Goal: Task Accomplishment & Management: Use online tool/utility

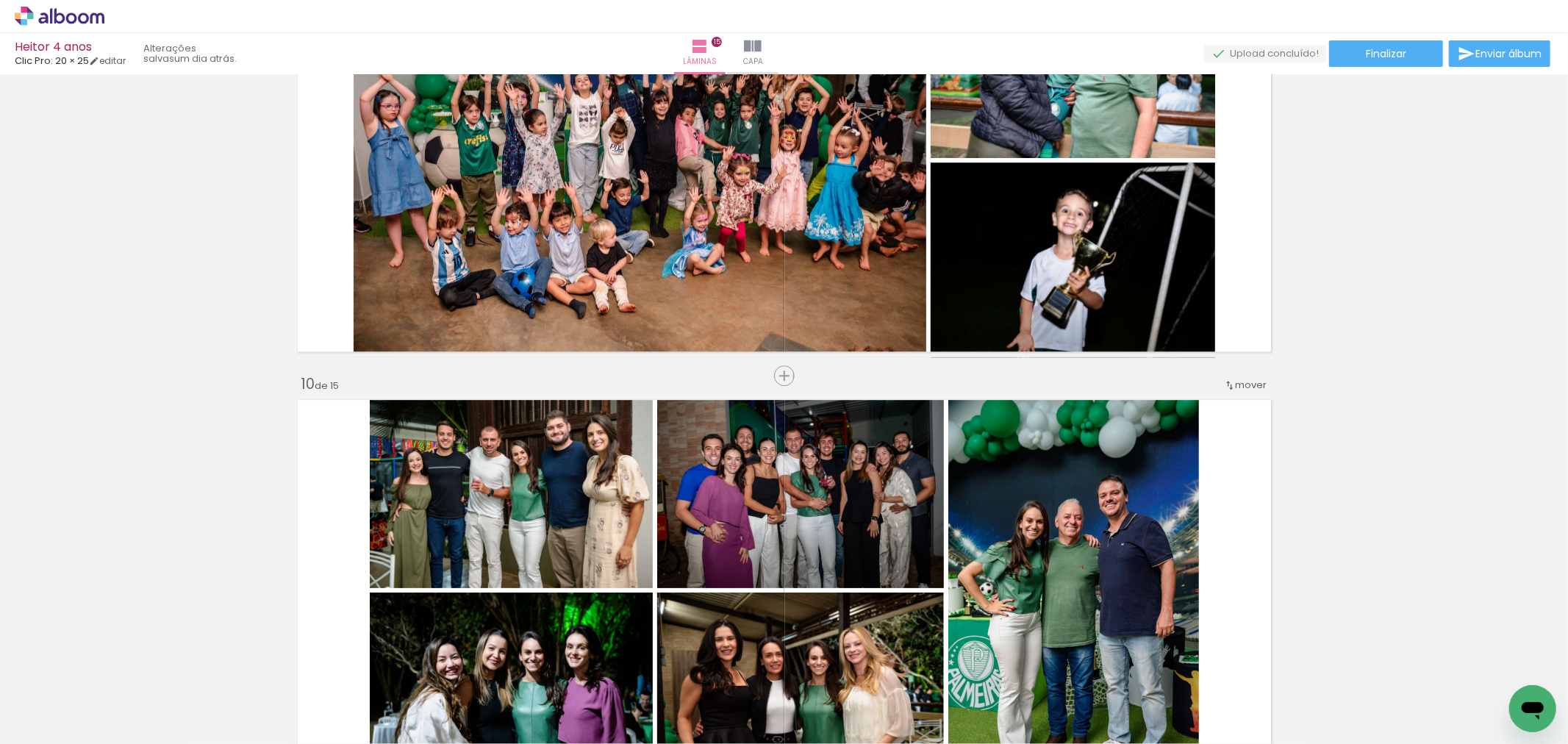
scroll to position [0, 3047]
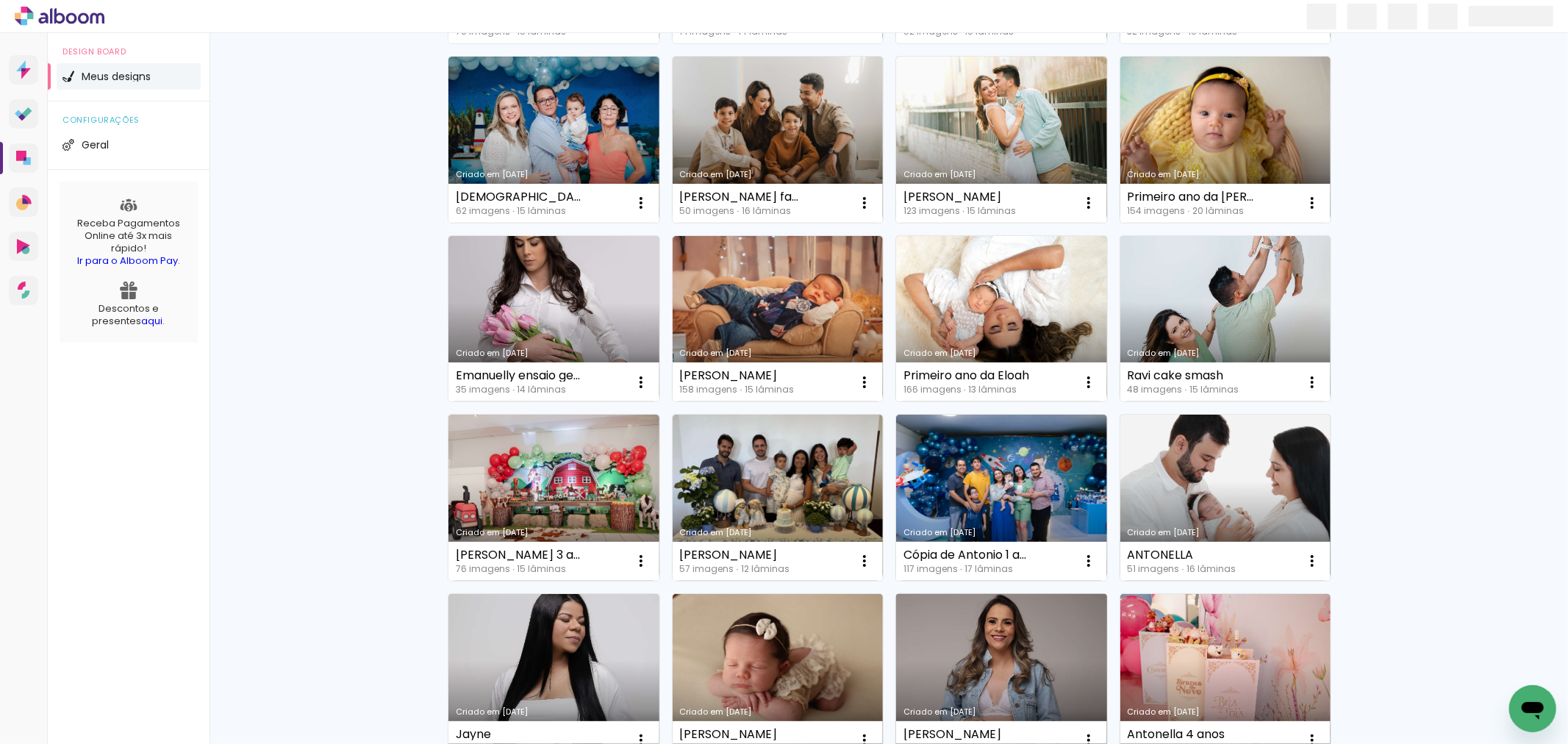
scroll to position [850, 0]
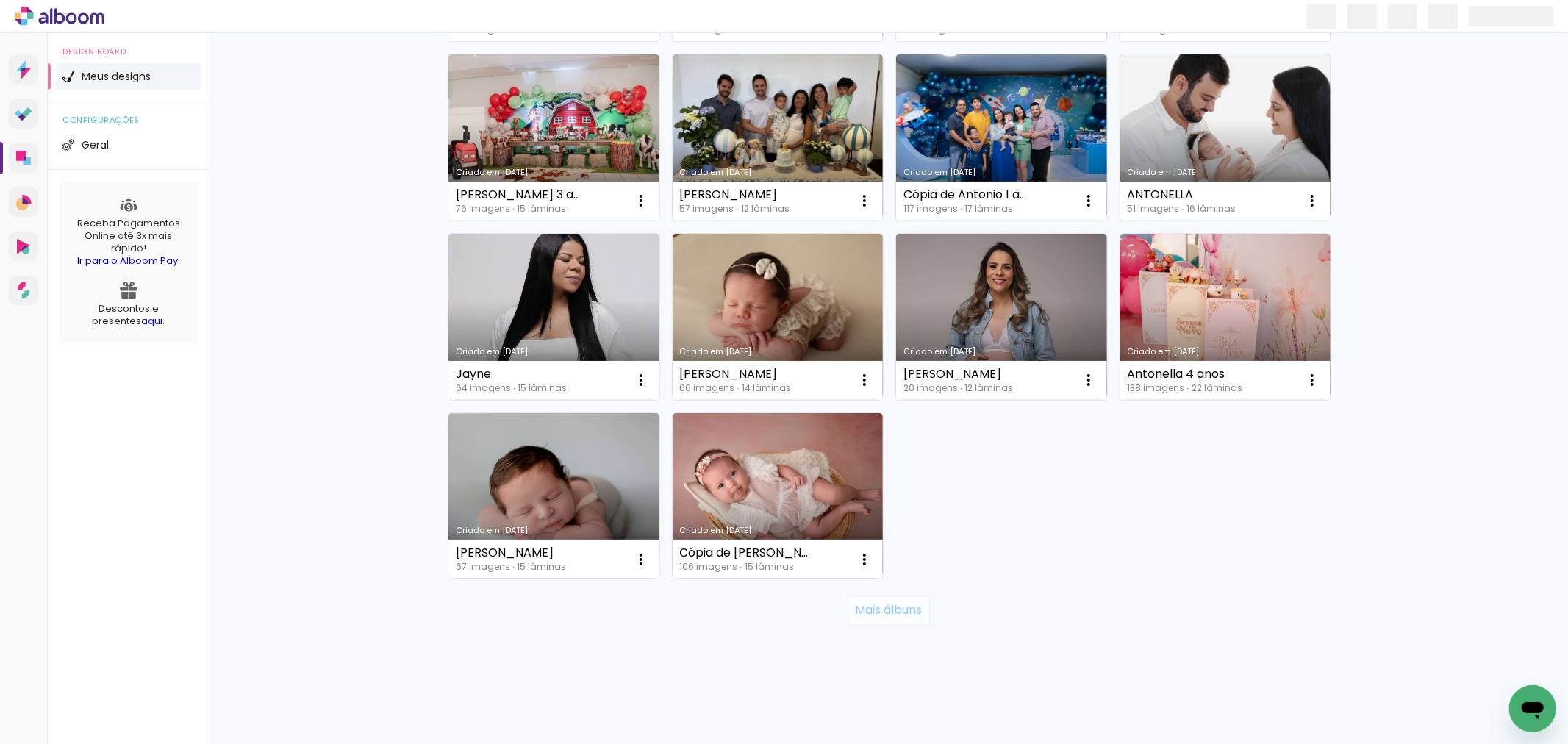
click at [0, 0] on slot "Mais álbuns" at bounding box center [0, 0] width 0 height 0
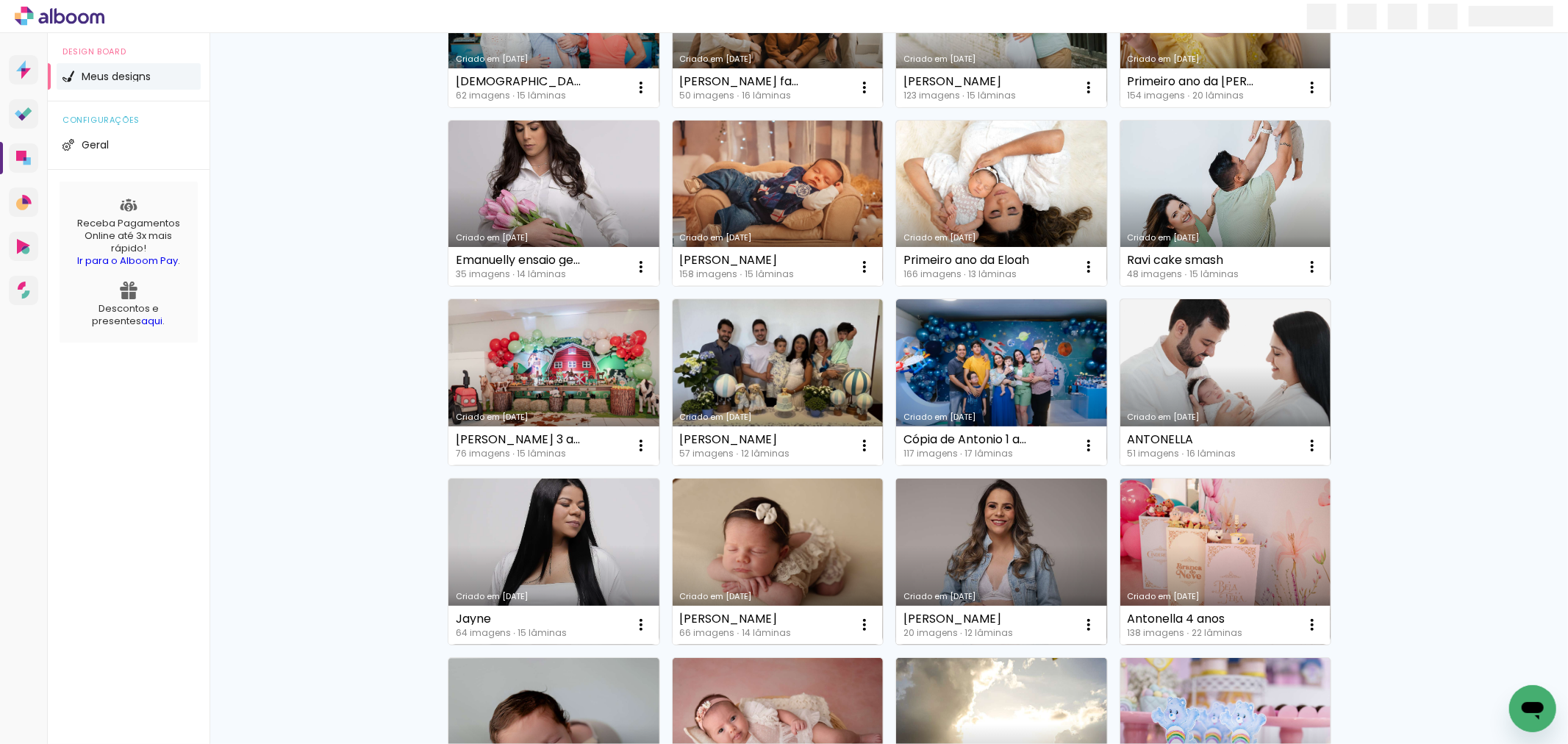
scroll to position [442, 0]
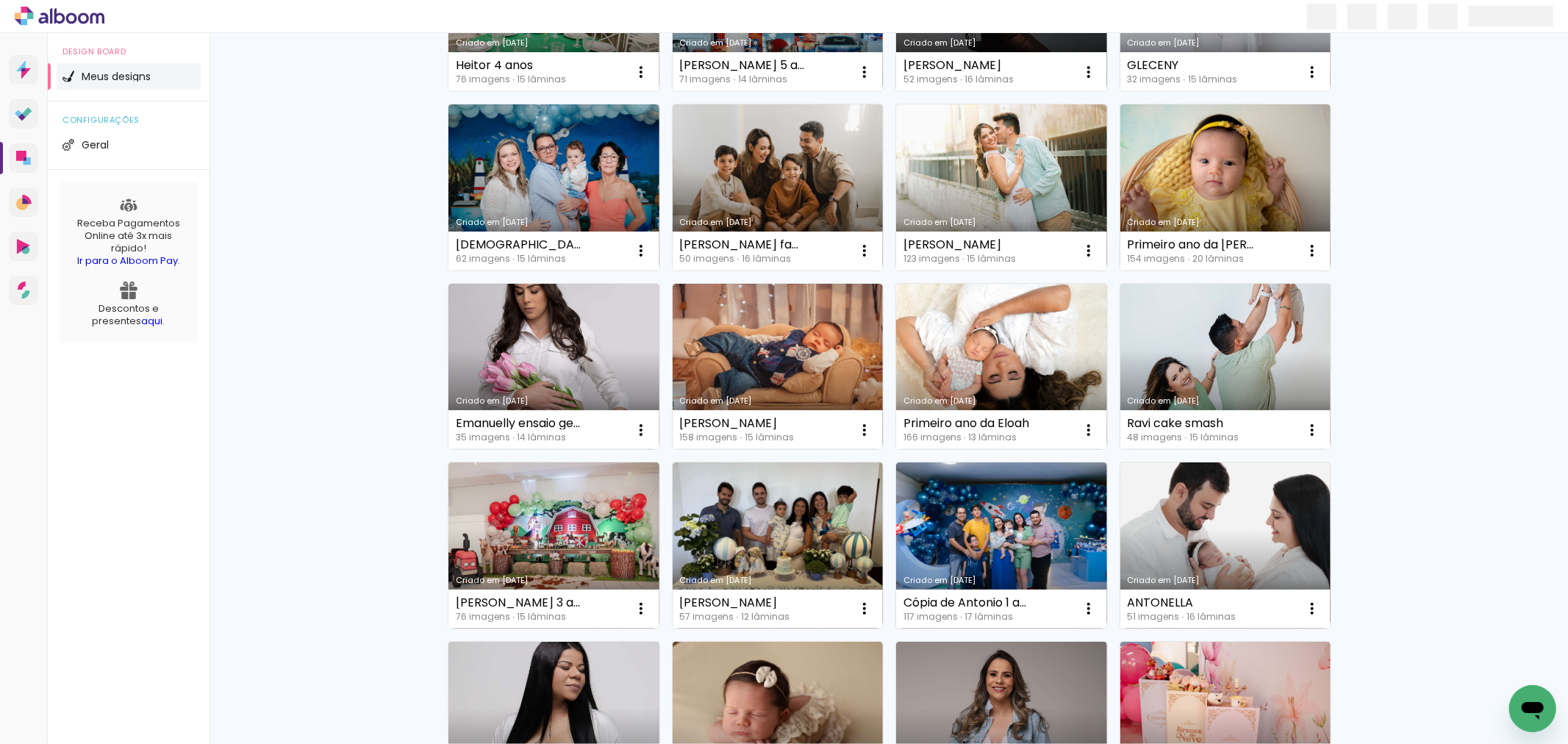
click at [987, 371] on link "Criado em [DATE]" at bounding box center [1001, 367] width 211 height 166
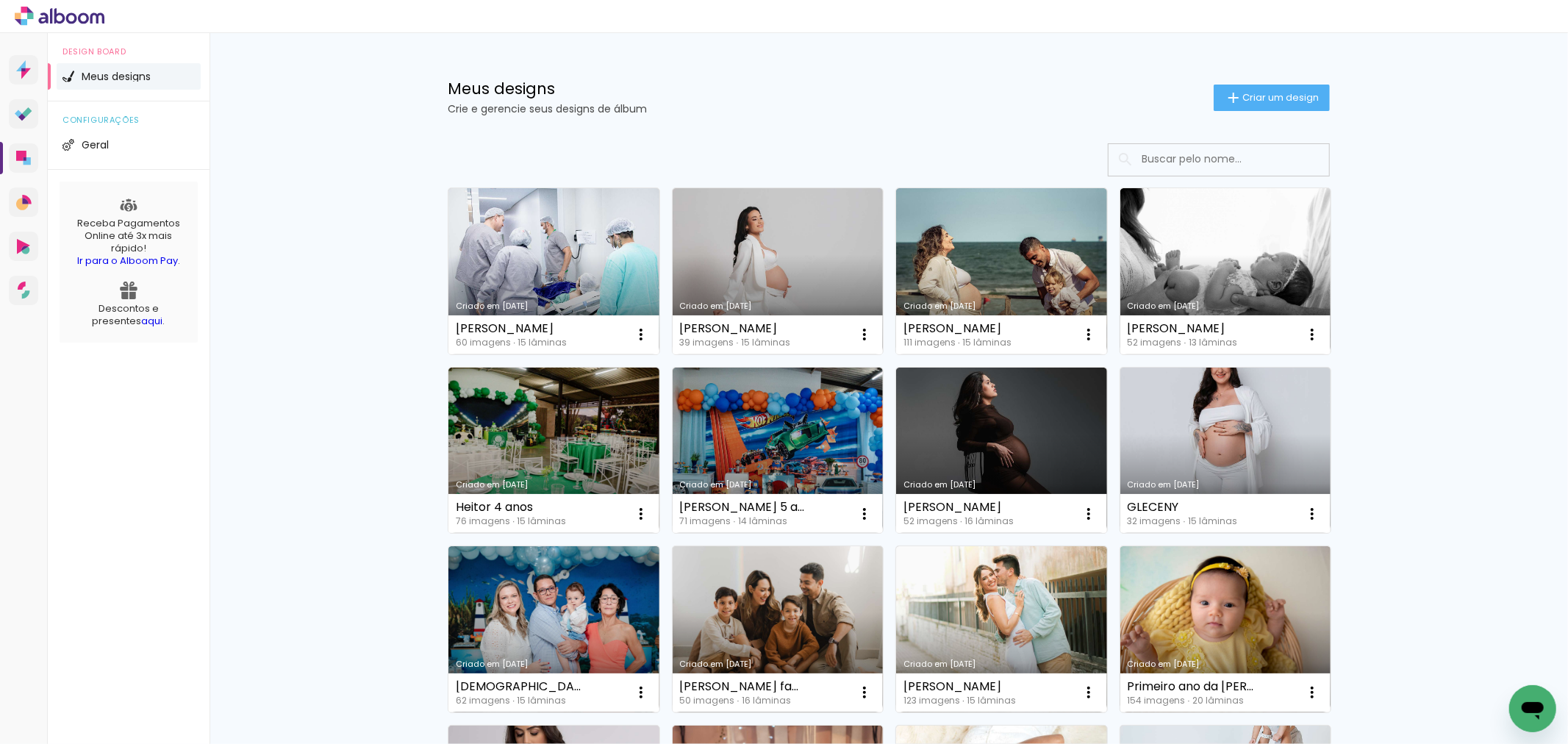
click at [816, 449] on link "Criado em [DATE]" at bounding box center [778, 450] width 211 height 166
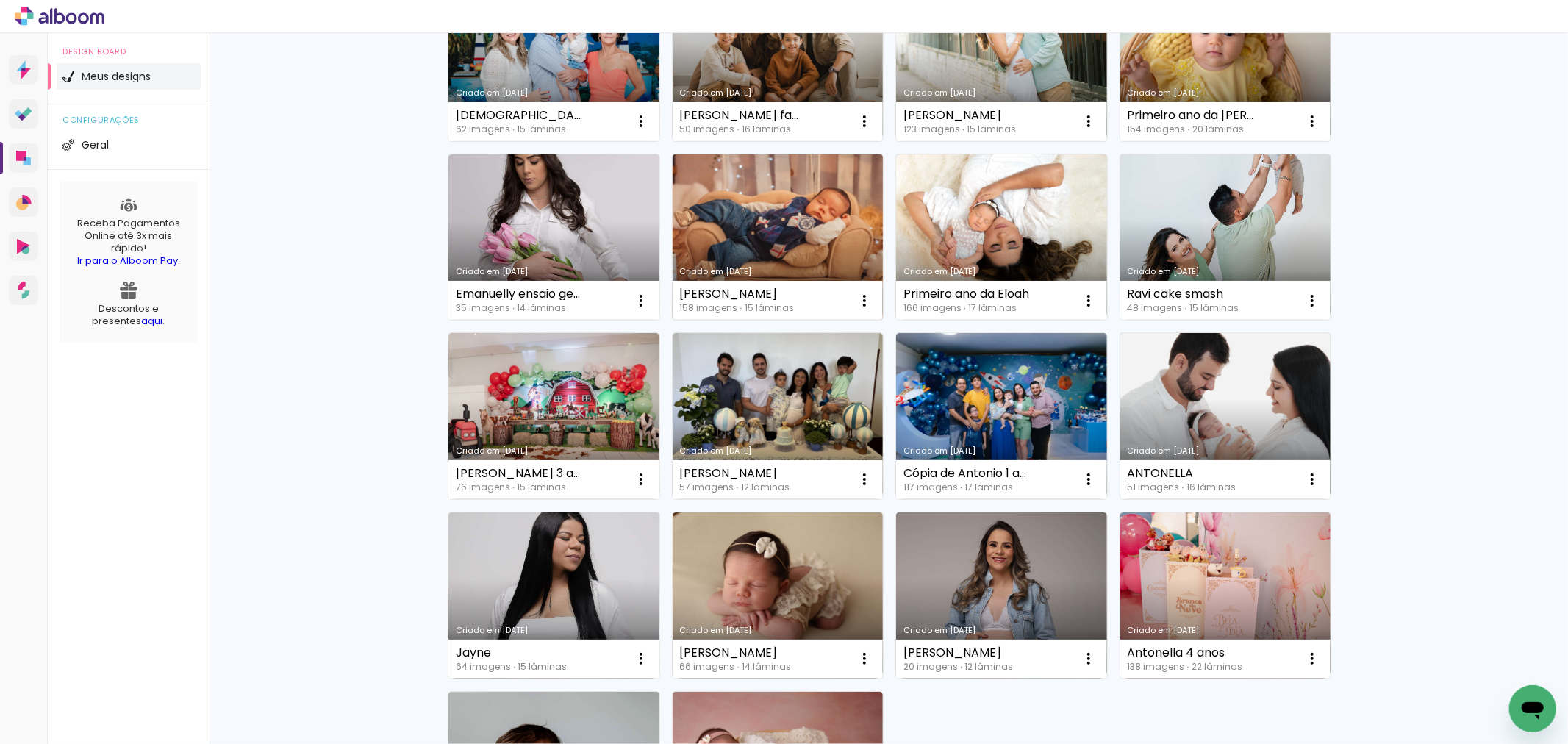
scroll to position [735, 0]
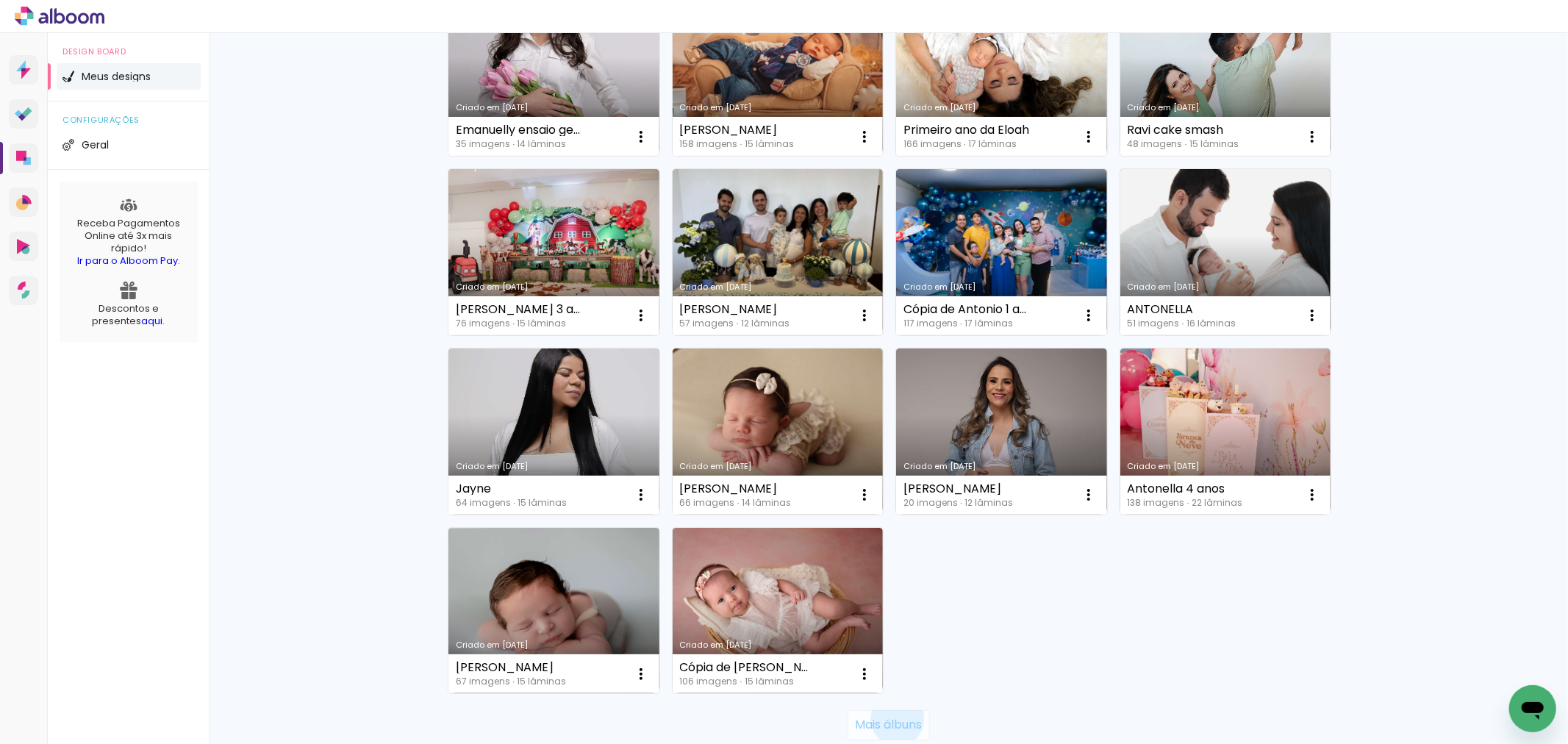
click at [0, 0] on slot "Mais álbuns" at bounding box center [0, 0] width 0 height 0
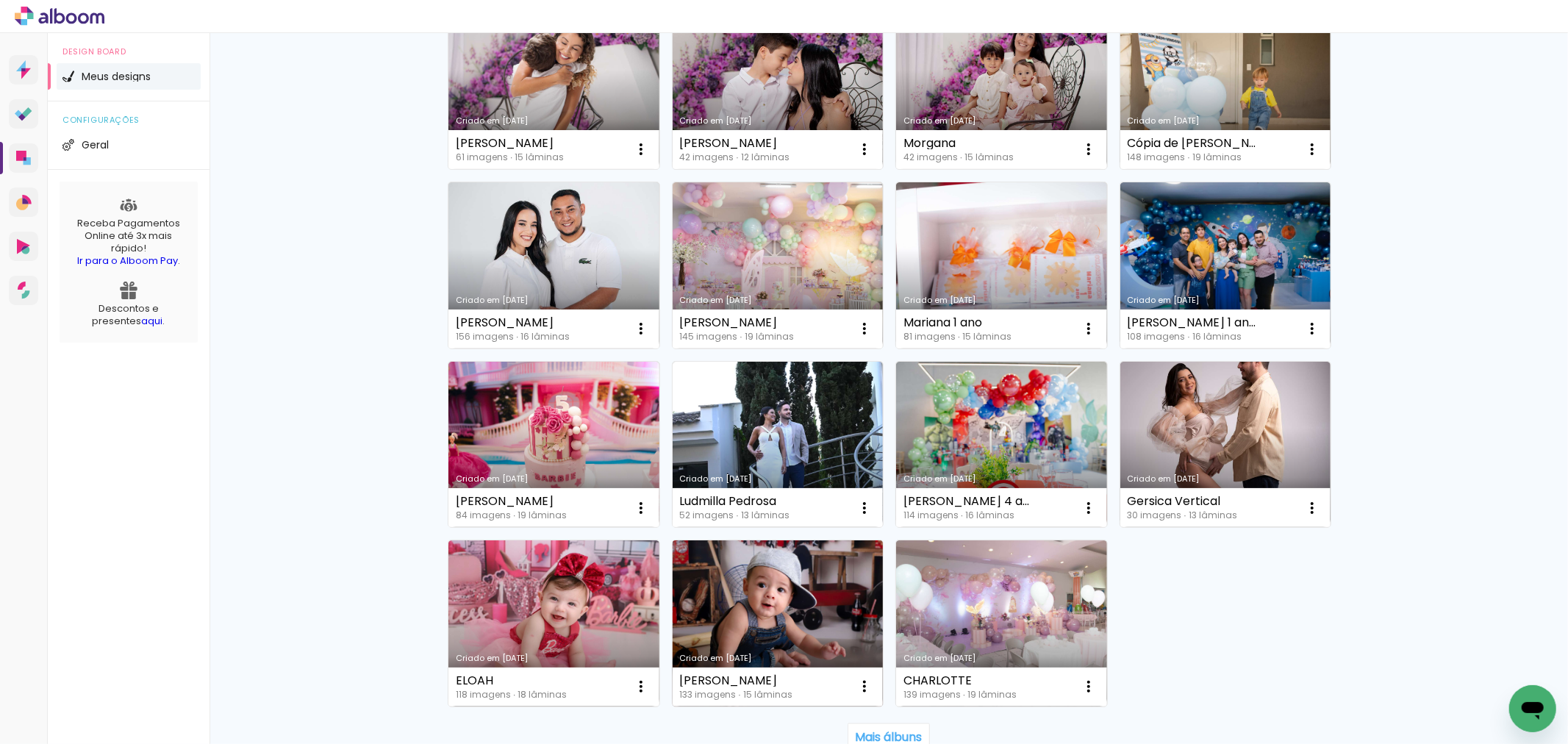
scroll to position [1879, 0]
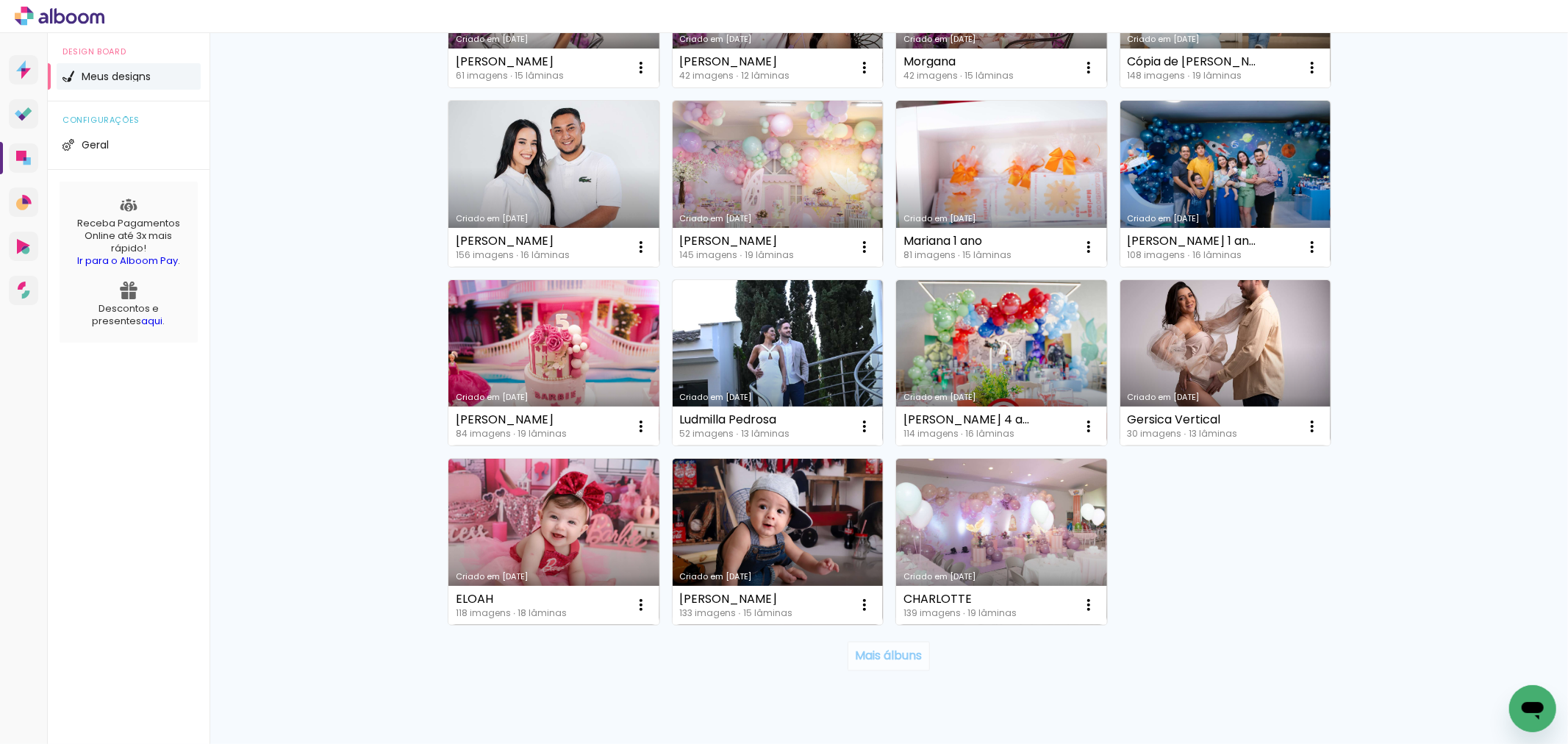
click at [856, 666] on paper-button "Mais álbuns" at bounding box center [889, 657] width 81 height 30
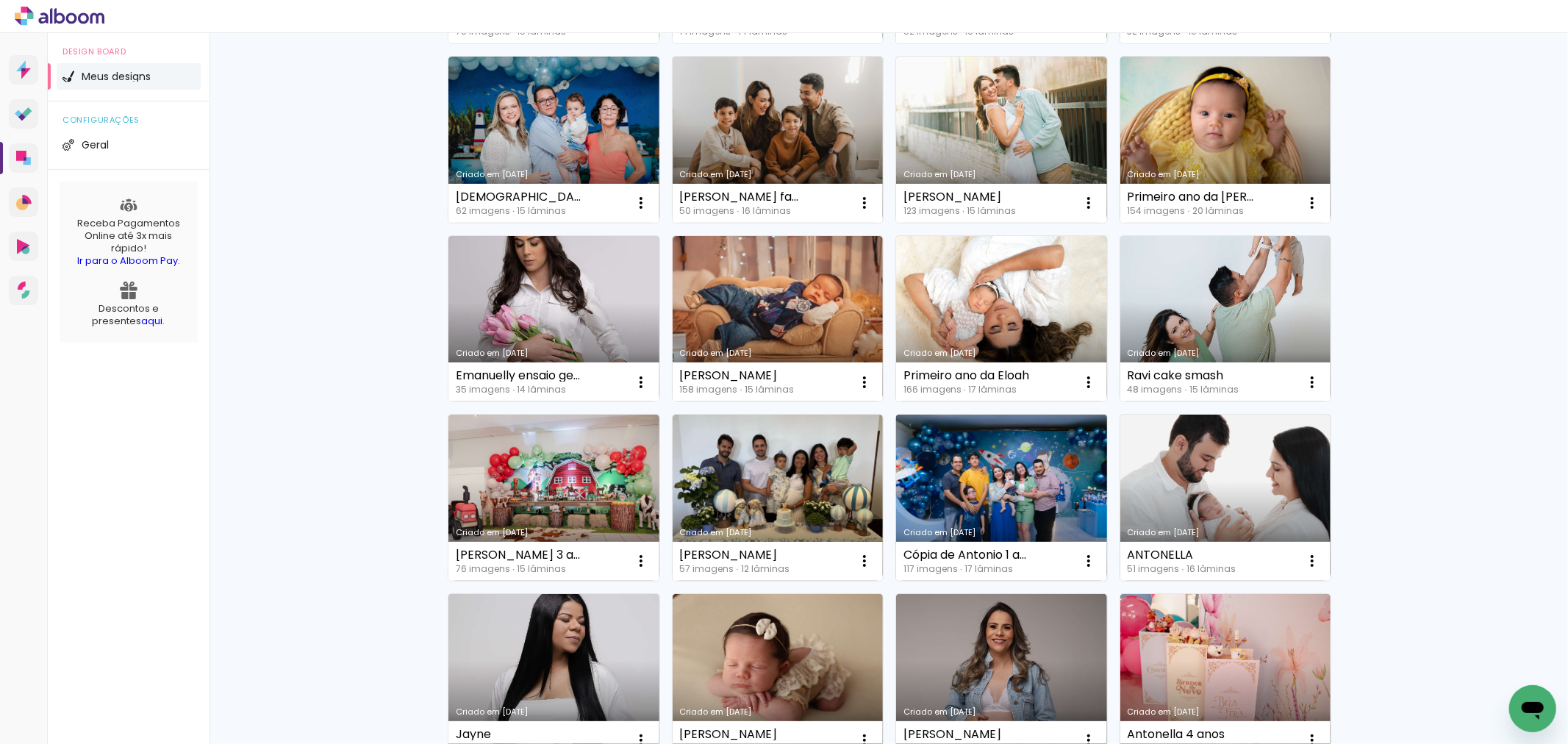
scroll to position [327, 0]
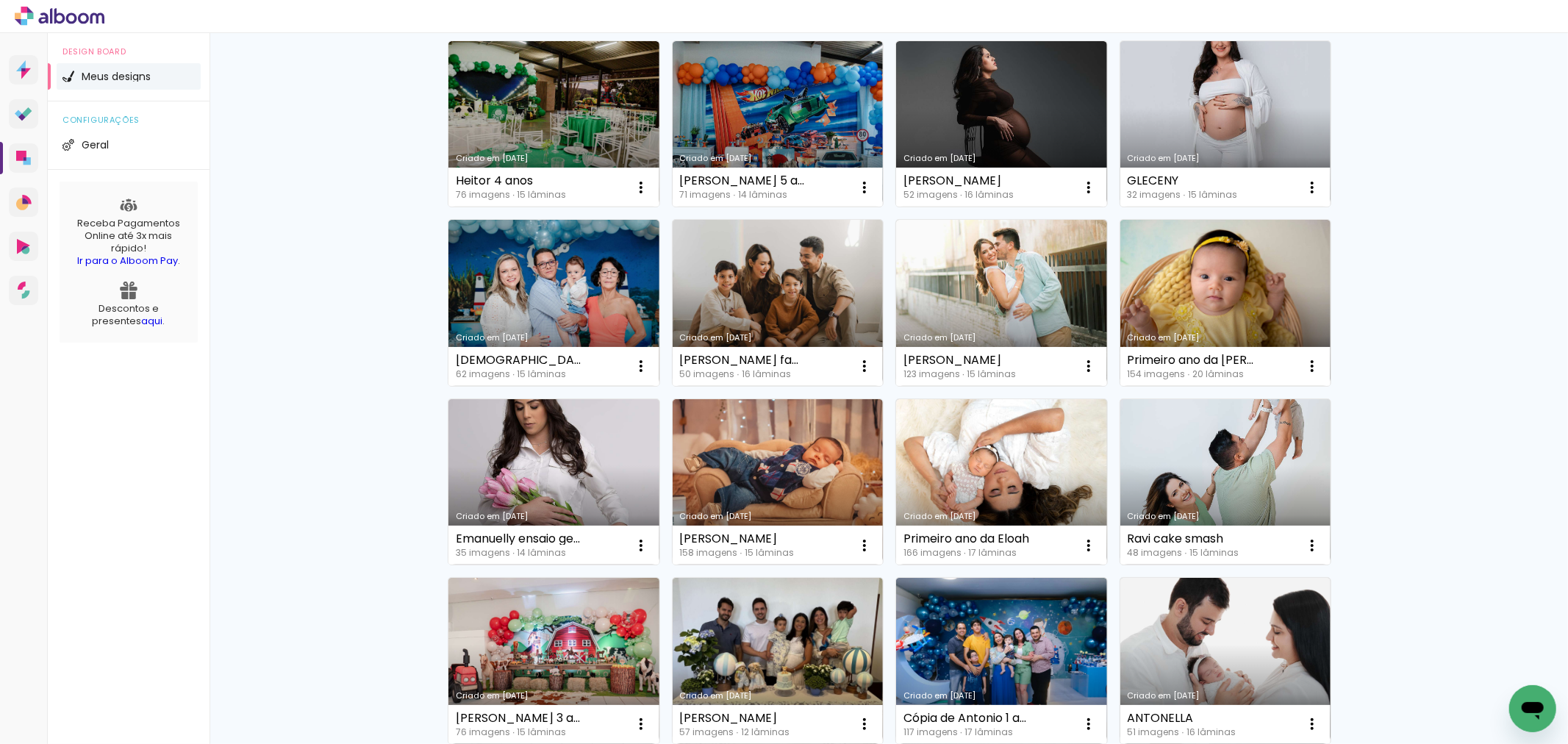
click at [731, 103] on link "Criado em [DATE]" at bounding box center [778, 123] width 211 height 166
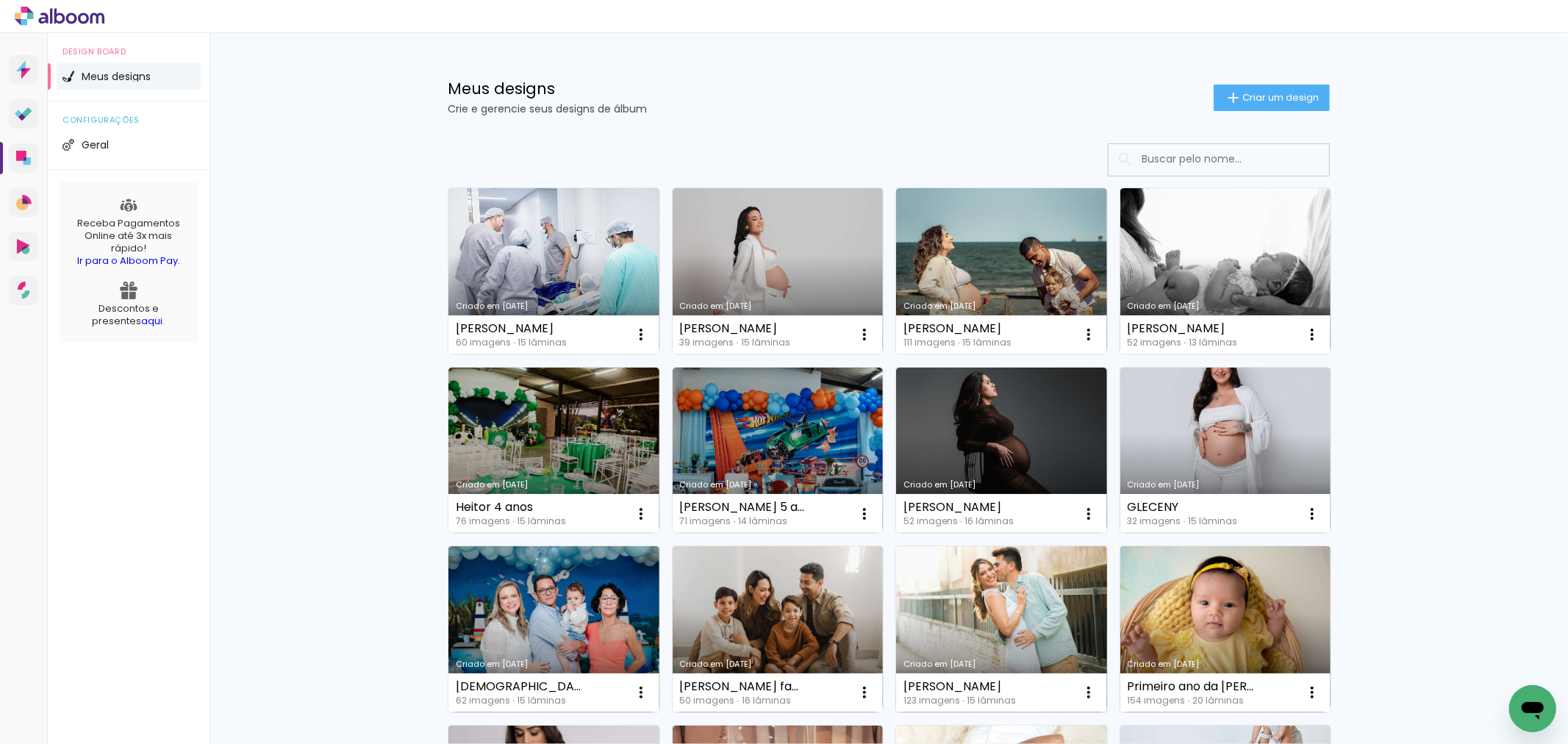
scroll to position [163, 0]
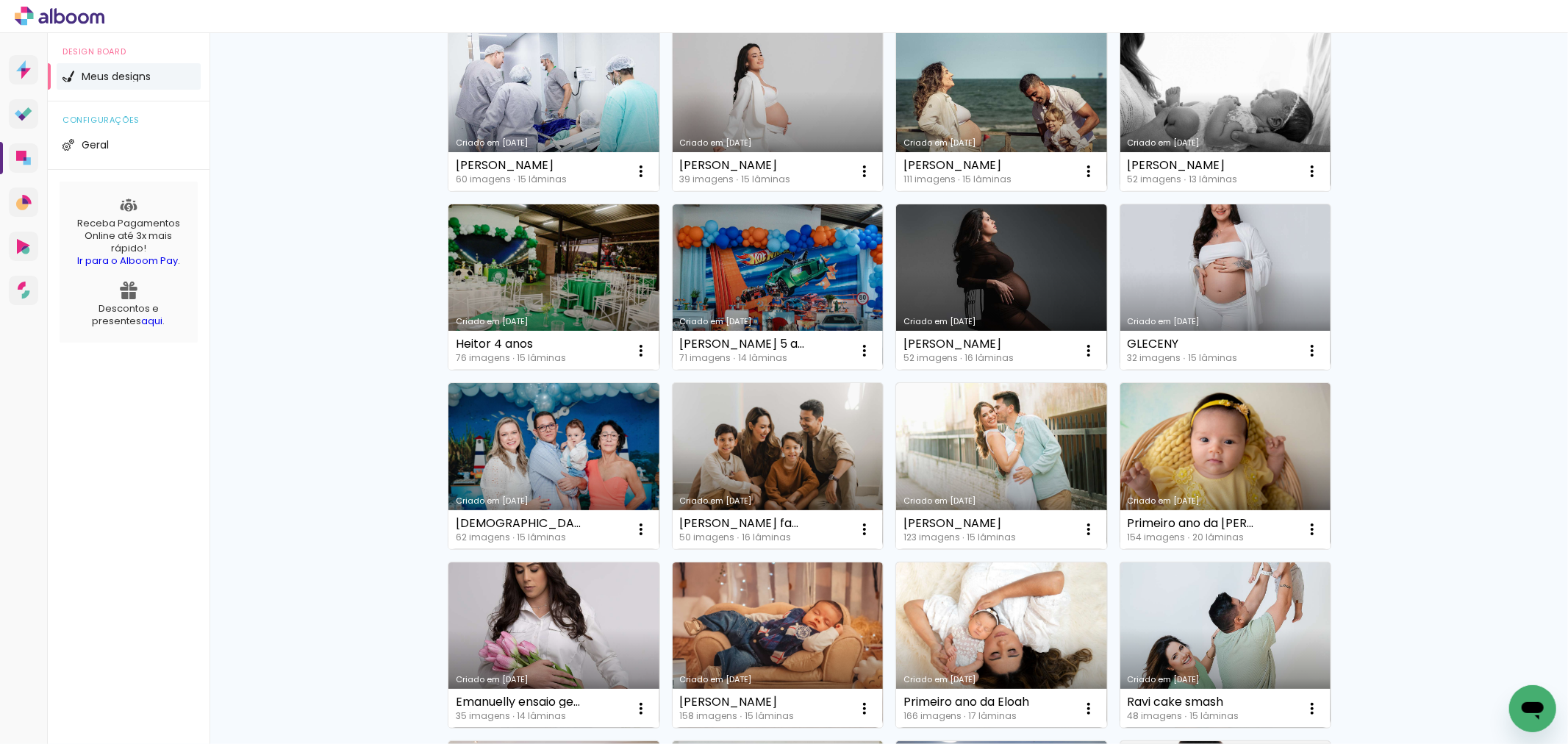
click at [985, 633] on link "Criado em [DATE]" at bounding box center [1001, 645] width 211 height 166
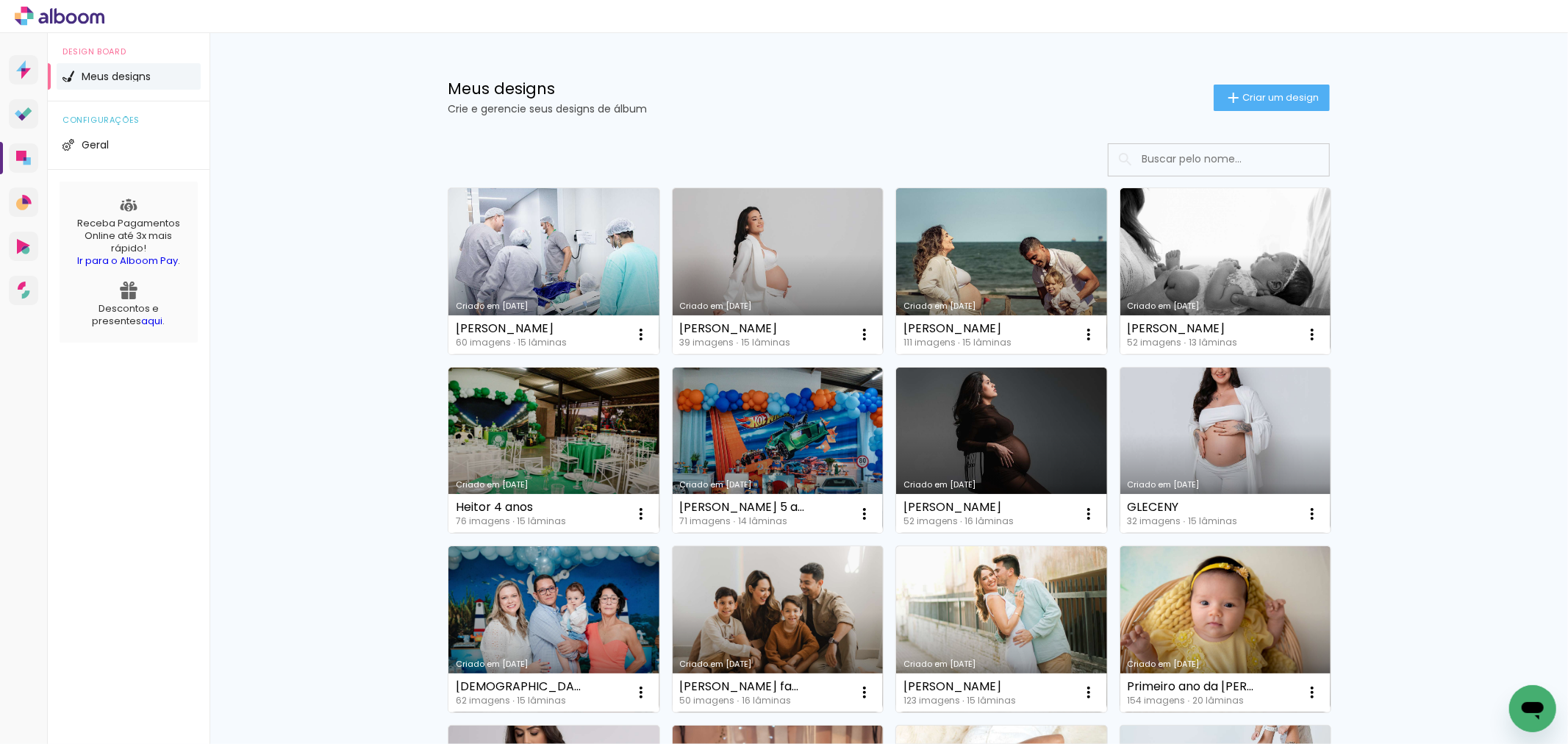
scroll to position [408, 0]
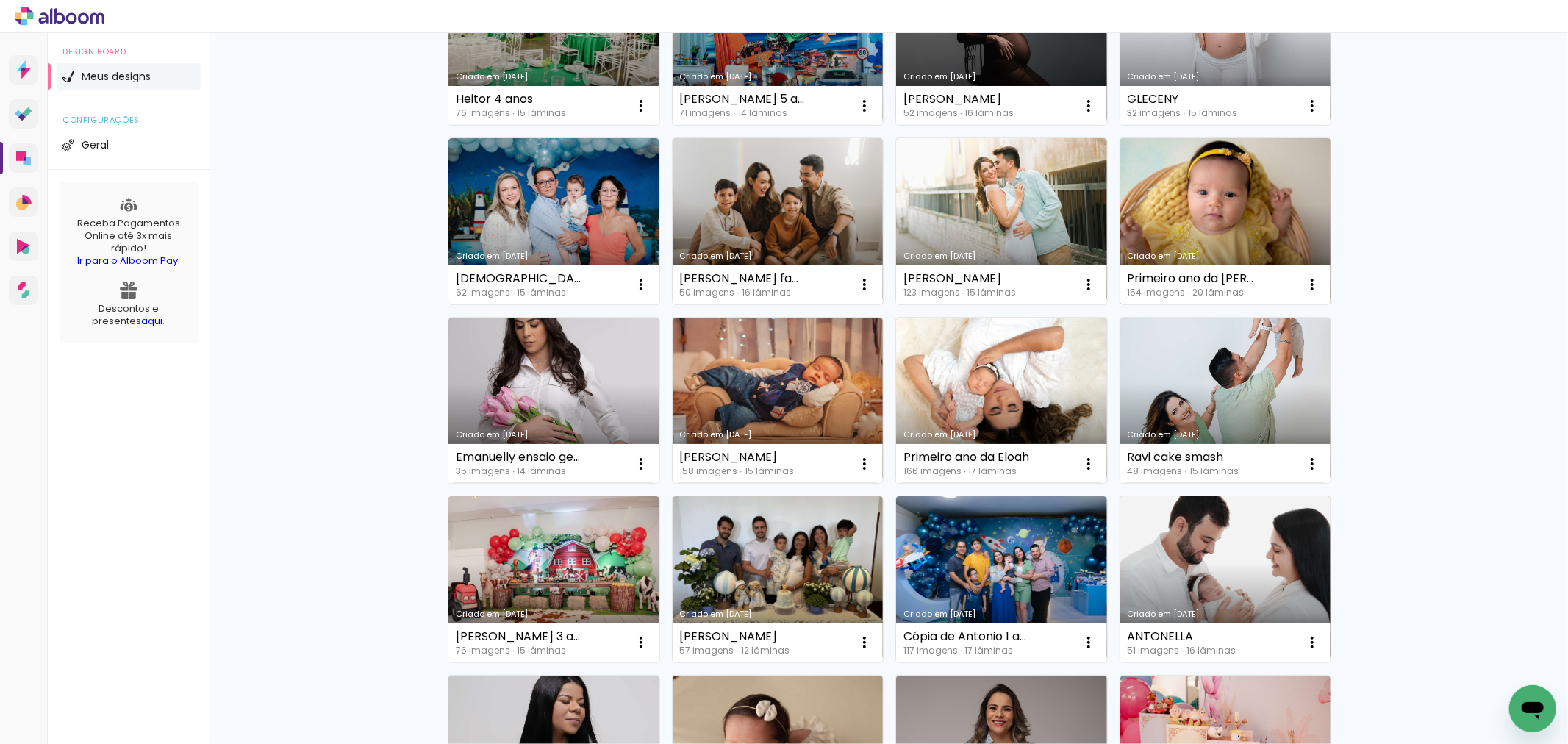
click at [1166, 193] on link "Criado em [DATE]" at bounding box center [1225, 221] width 211 height 166
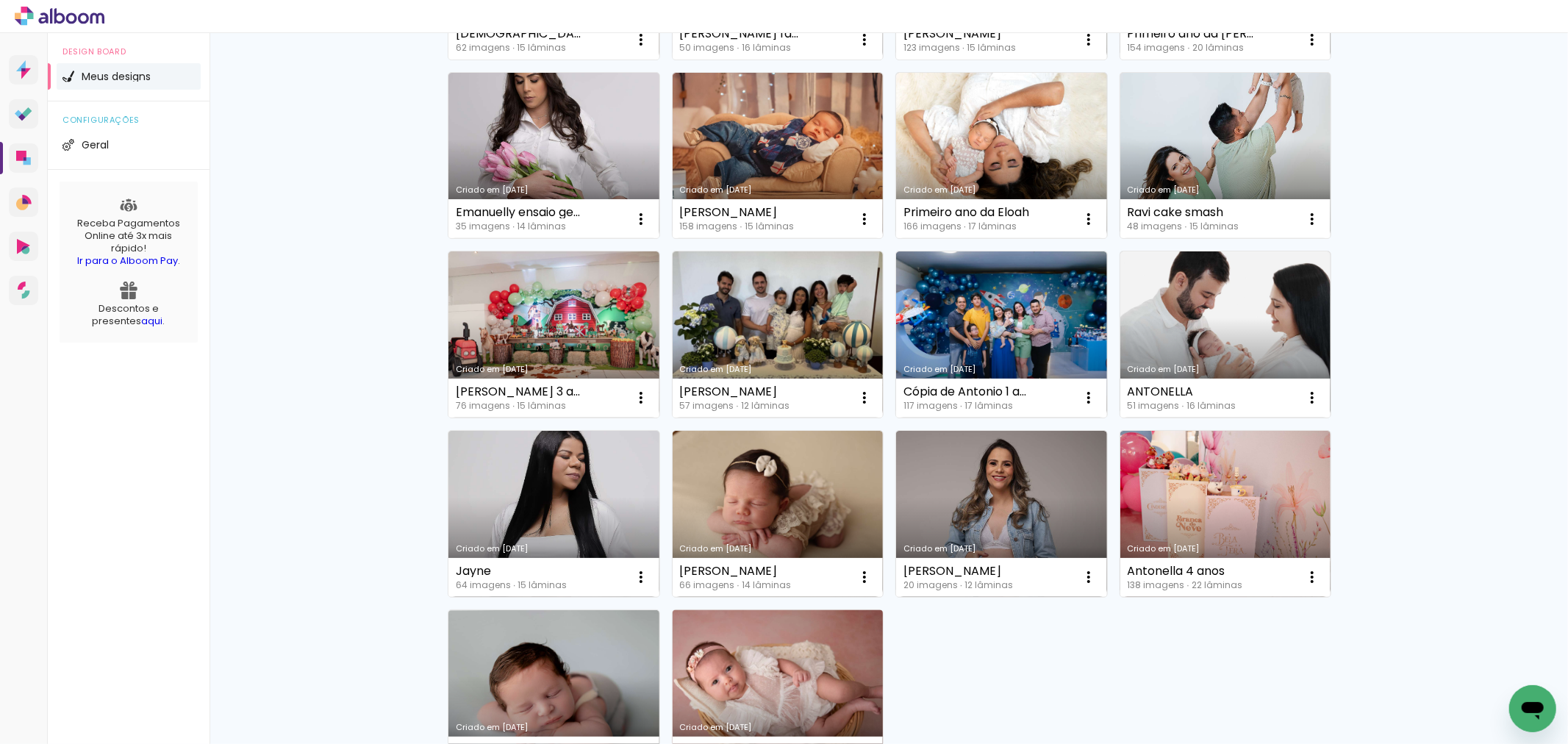
scroll to position [850, 0]
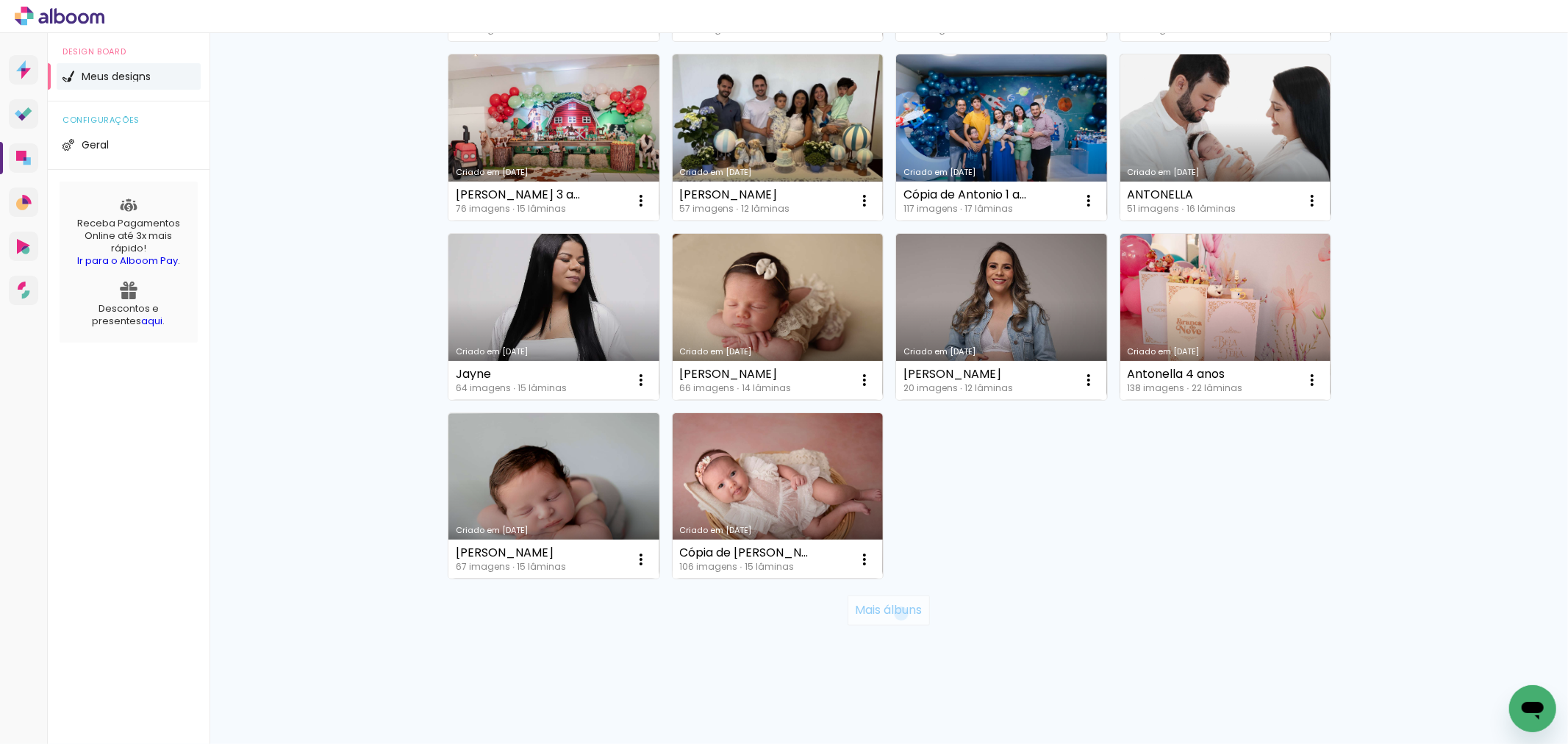
click at [0, 0] on slot "Mais álbuns" at bounding box center [0, 0] width 0 height 0
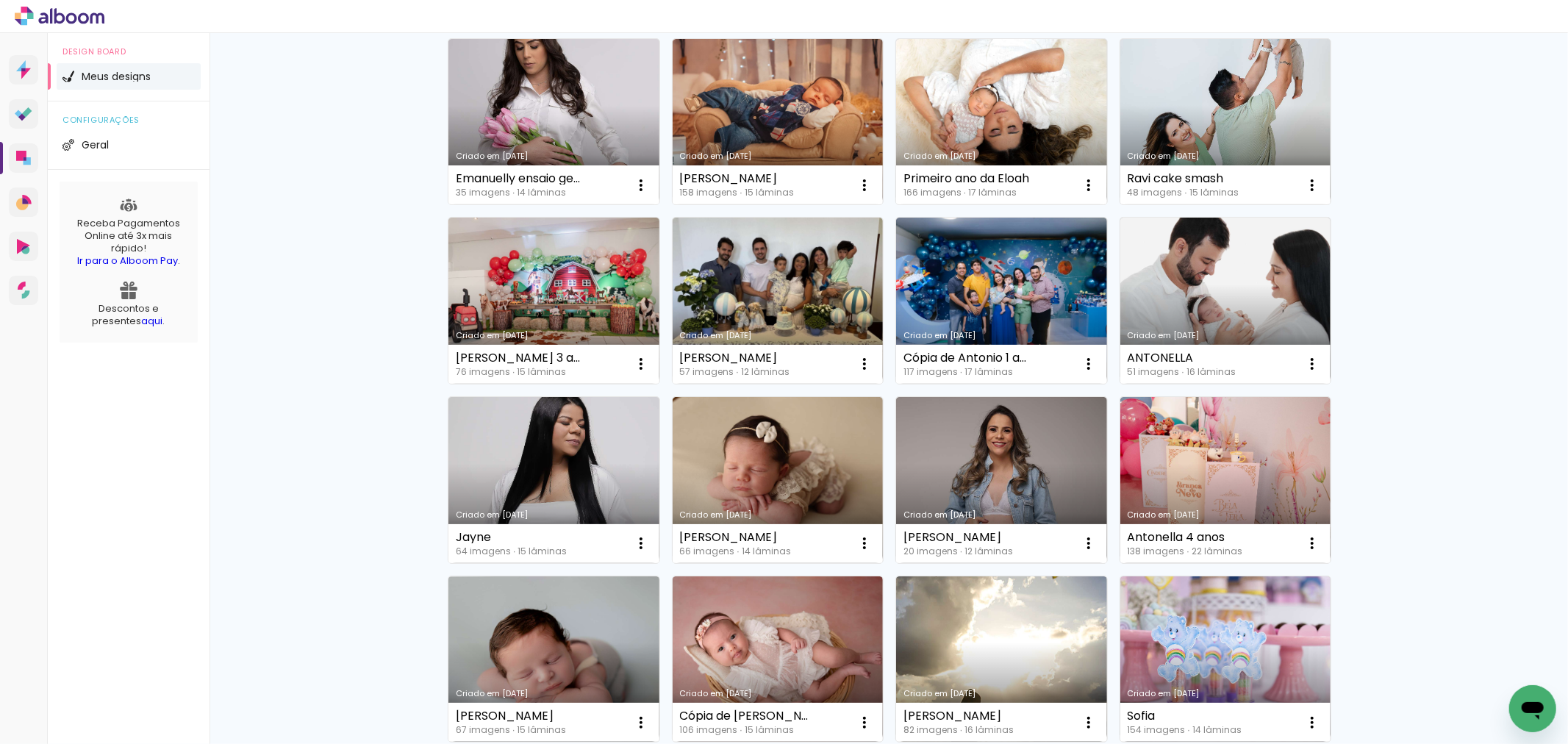
scroll to position [114, 0]
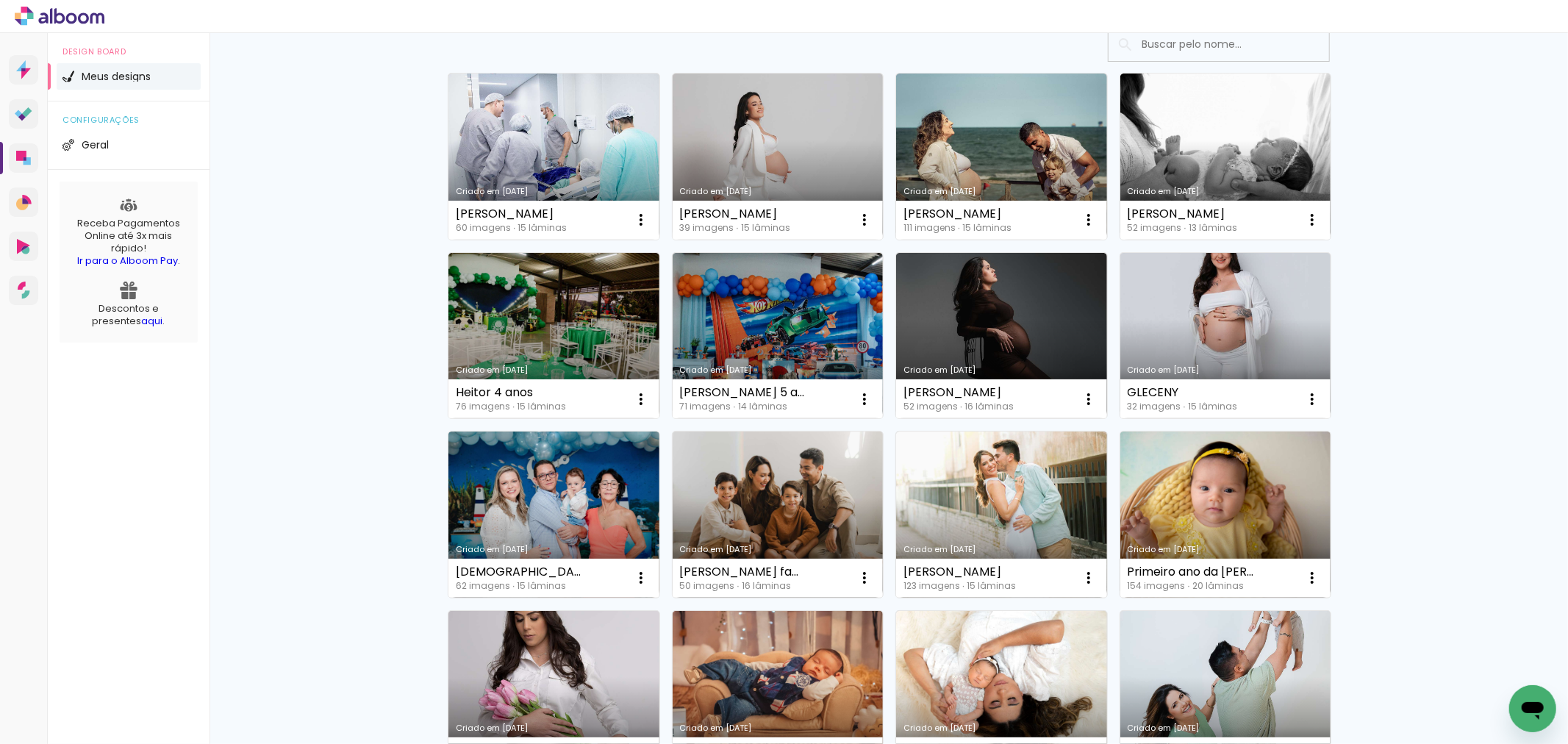
click at [939, 706] on link "Criado em [DATE]" at bounding box center [1001, 693] width 211 height 166
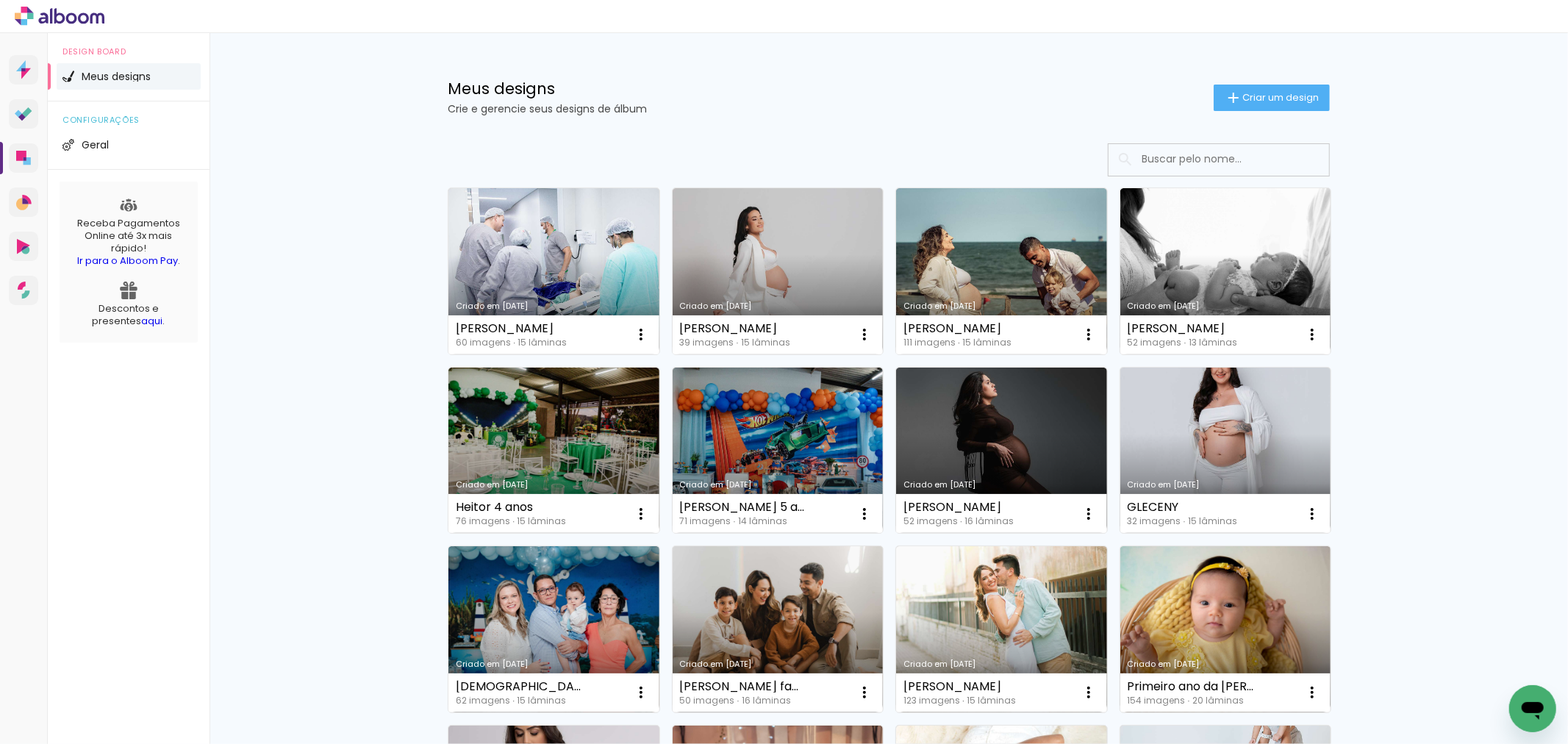
scroll to position [163, 0]
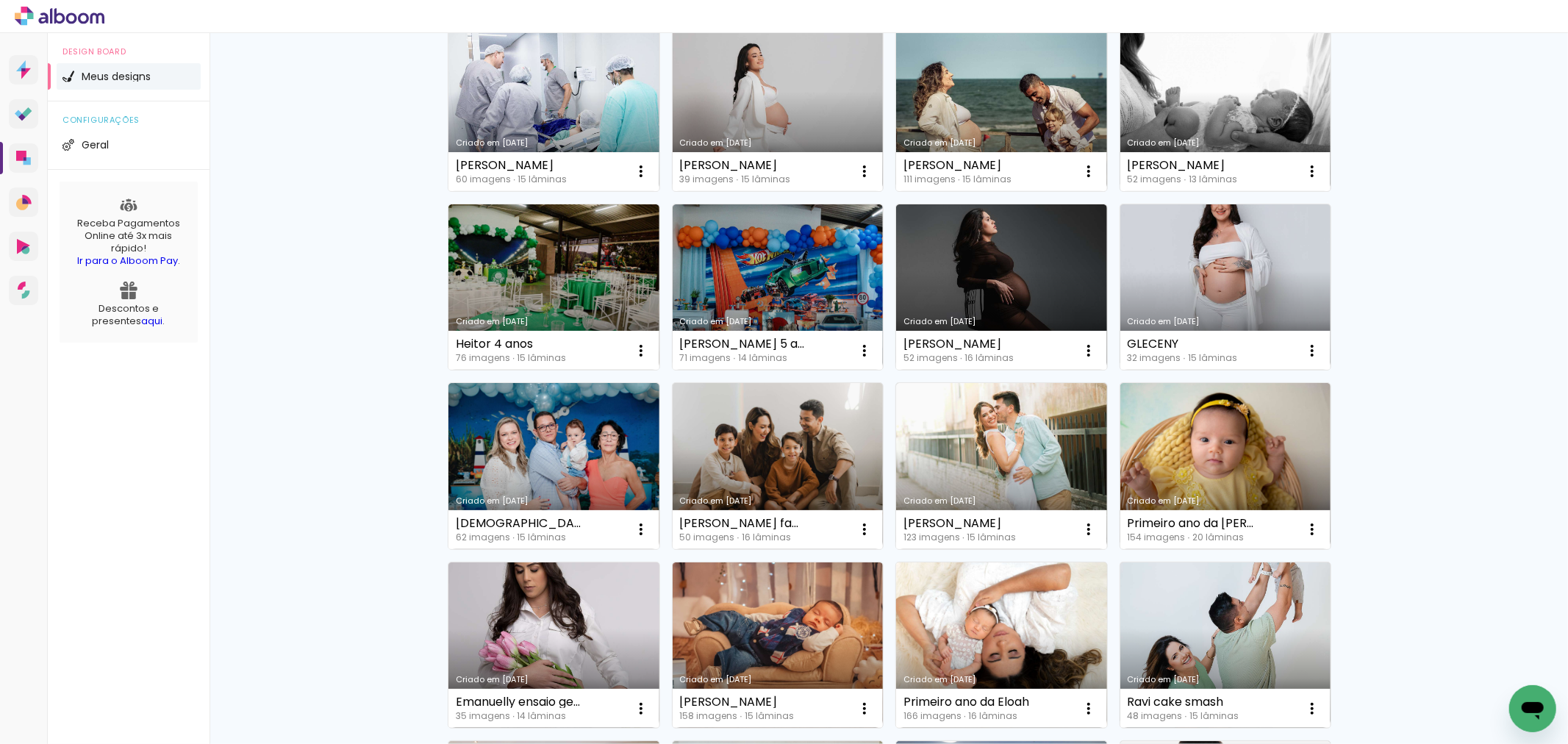
click at [1032, 640] on link "Criado em [DATE]" at bounding box center [1001, 645] width 211 height 166
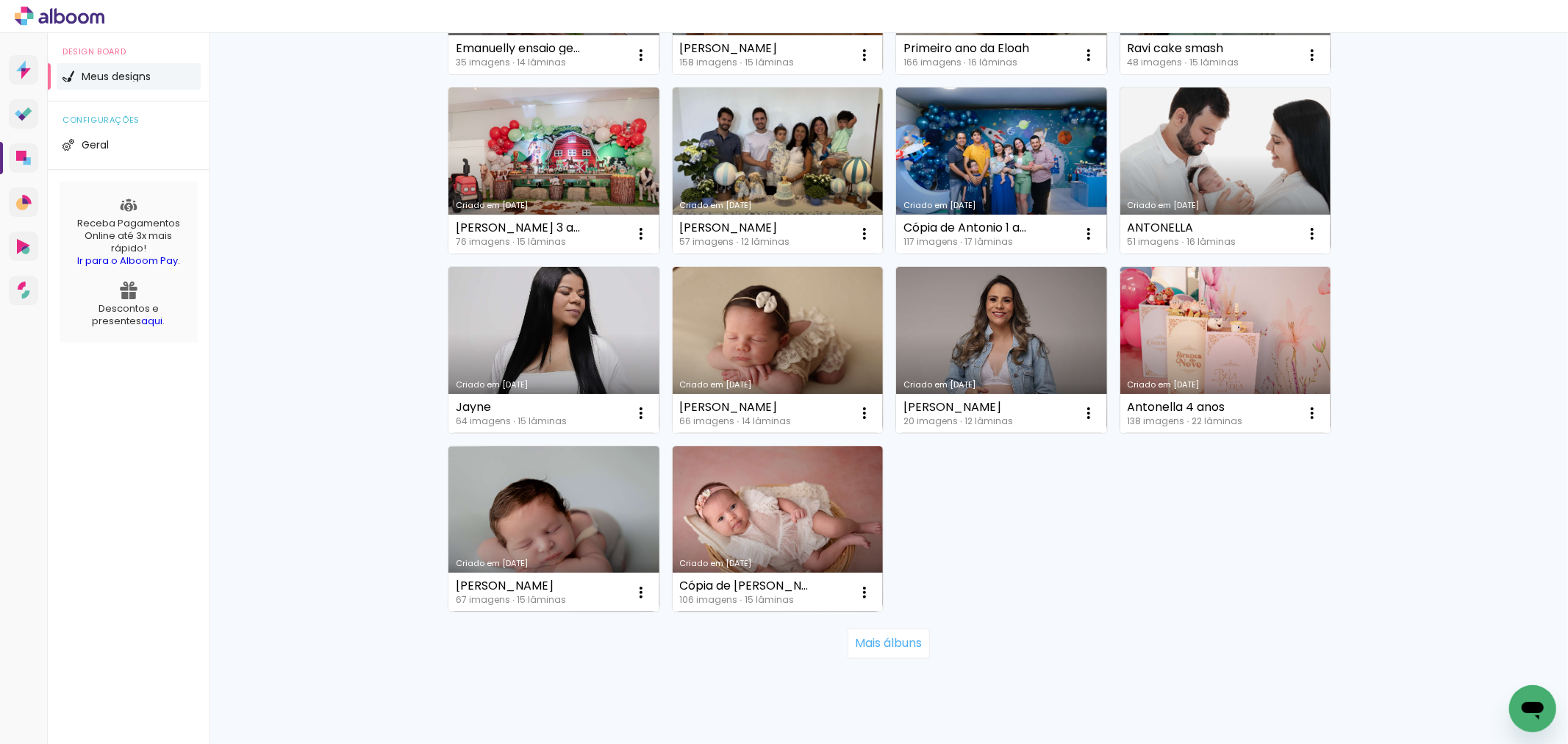
scroll to position [327, 0]
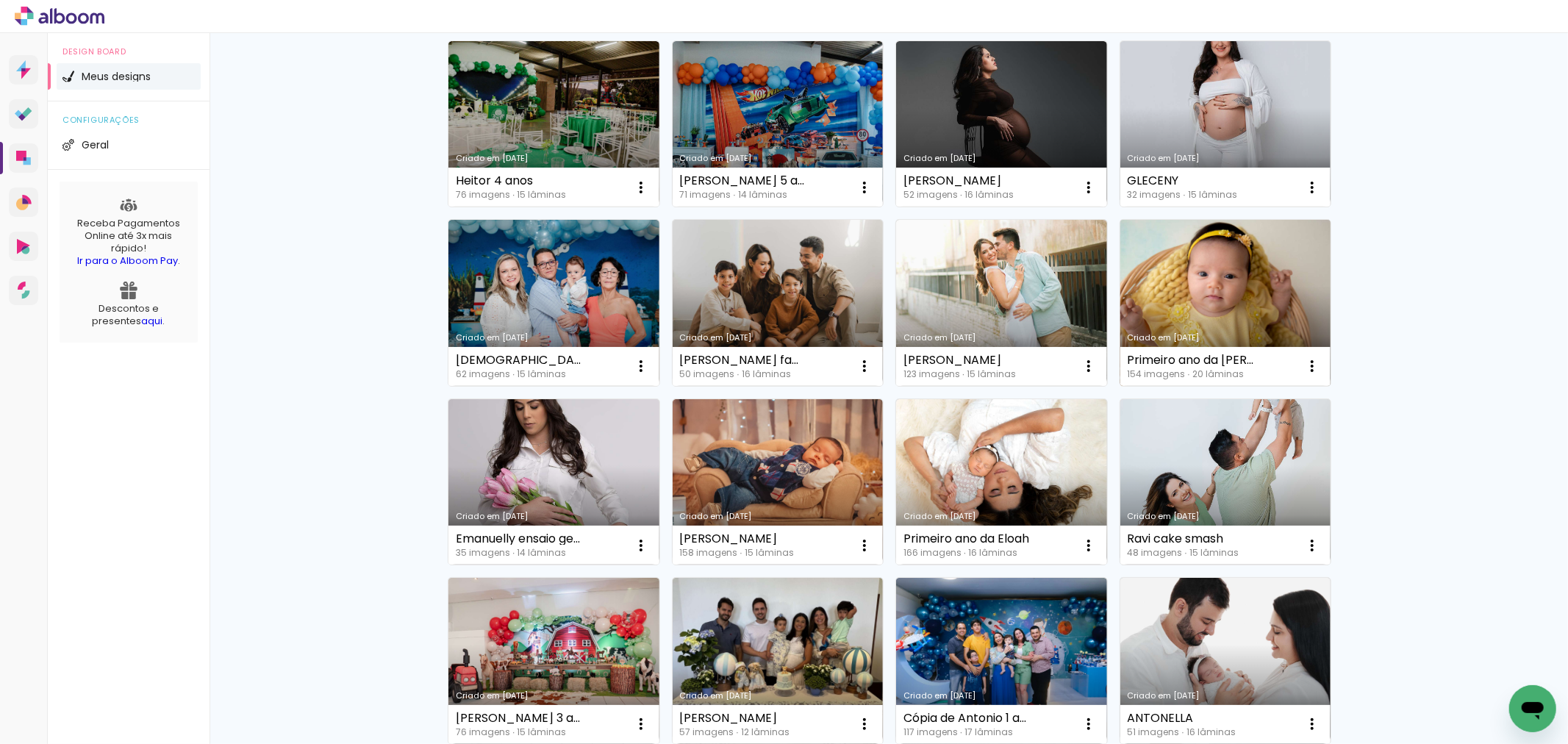
click at [1181, 306] on link "Criado em [DATE]" at bounding box center [1225, 302] width 211 height 166
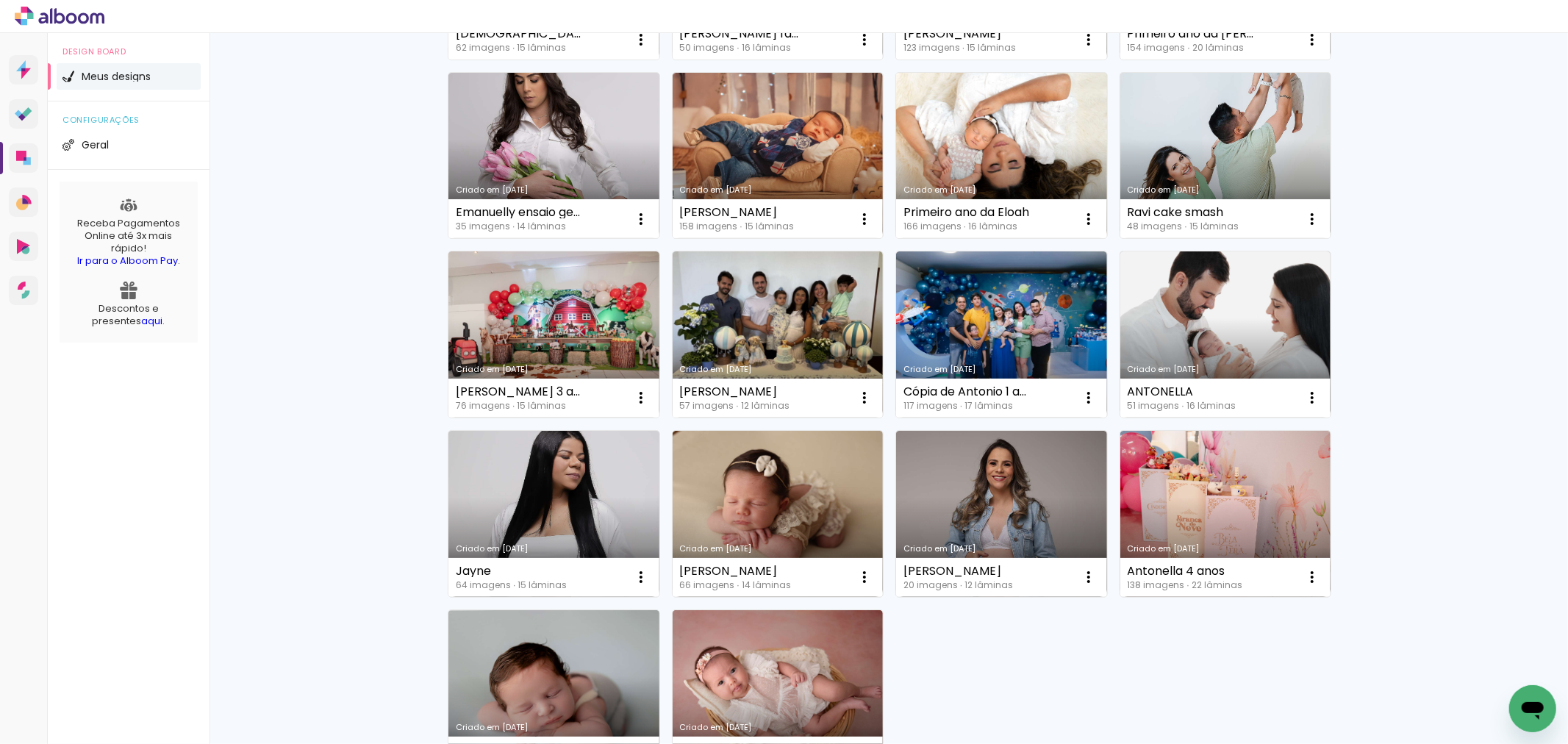
scroll to position [817, 0]
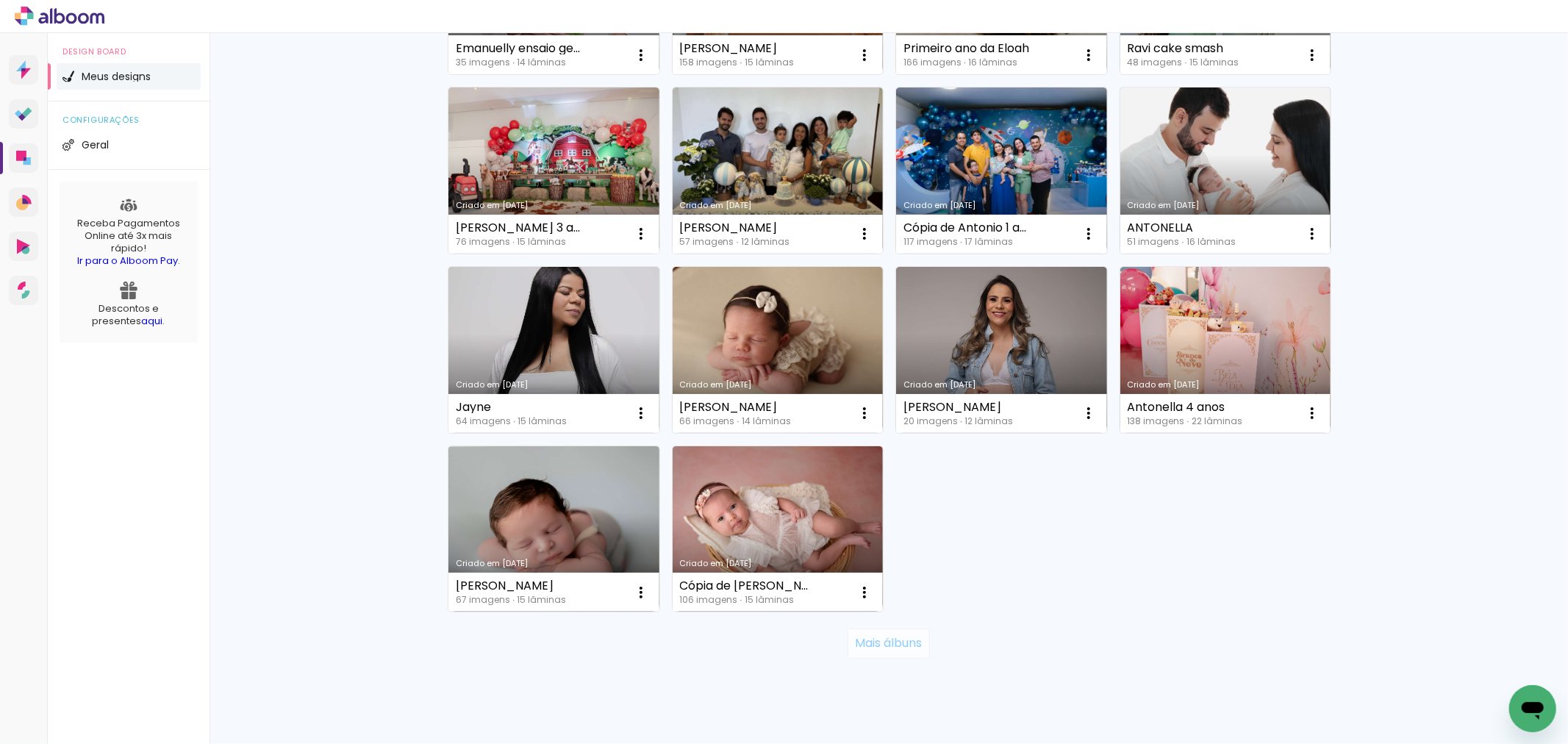
click at [0, 0] on slot "Mais álbuns" at bounding box center [0, 0] width 0 height 0
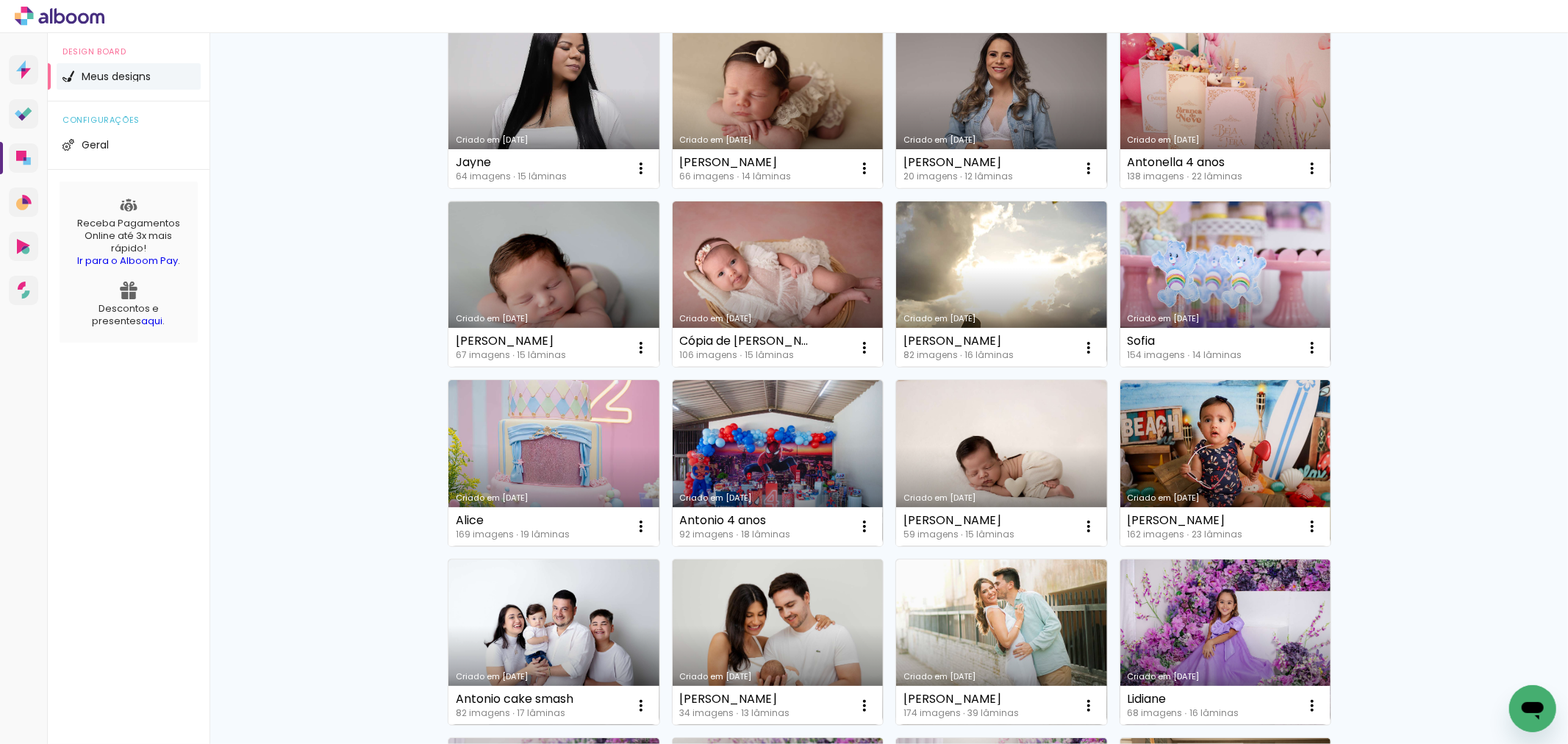
scroll to position [1143, 0]
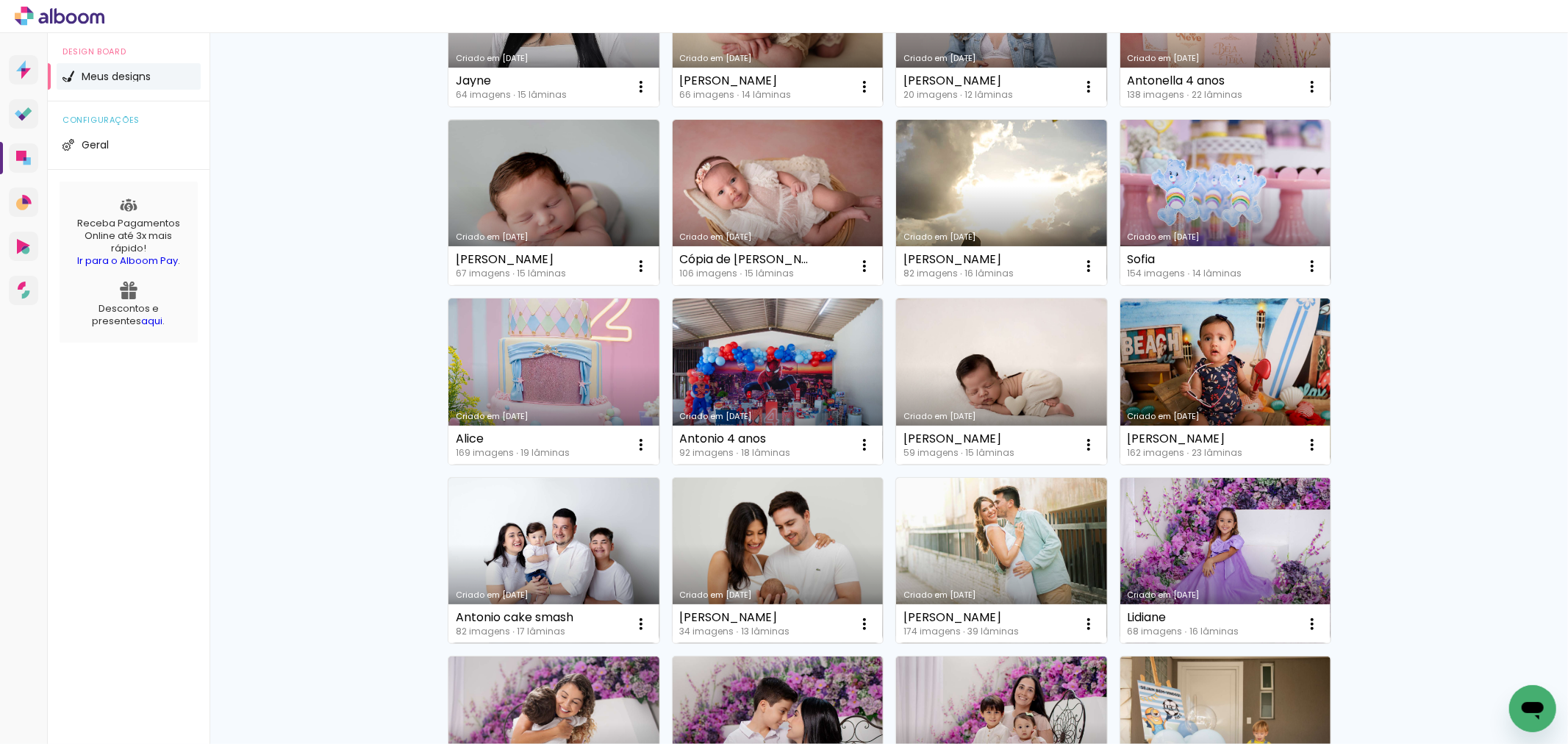
click at [1377, 534] on div "Meus designs Crie e gerencie seus designs de álbum Criar um design Criado em 08…" at bounding box center [889, 209] width 1358 height 2638
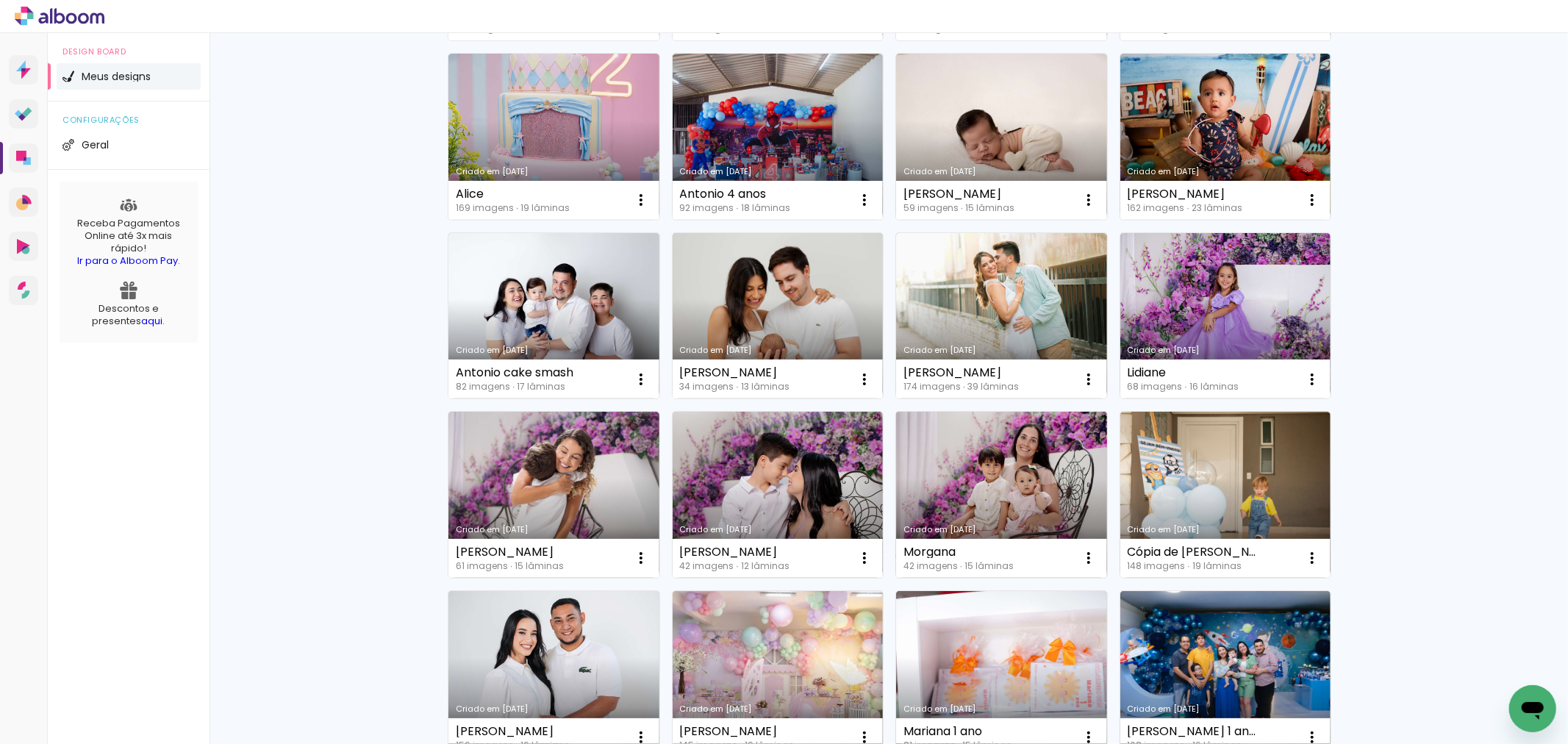
scroll to position [1553, 0]
